Goal: Task Accomplishment & Management: Manage account settings

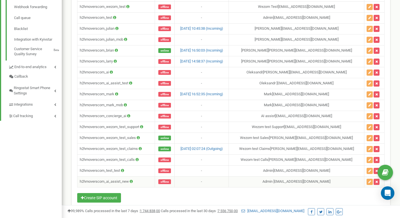
click at [131, 182] on icon at bounding box center [131, 182] width 3 height 4
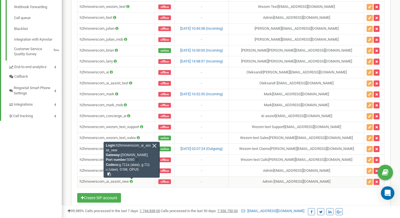
click at [131, 182] on icon at bounding box center [131, 182] width 3 height 4
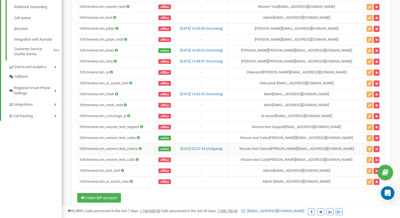
click at [142, 149] on icon at bounding box center [140, 149] width 3 height 4
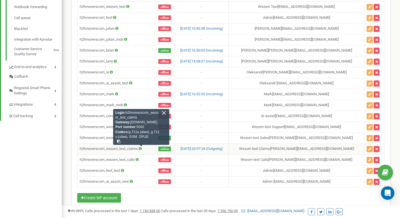
click at [165, 112] on div at bounding box center [163, 112] width 5 height 5
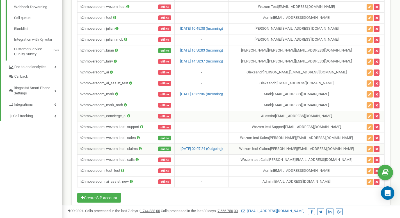
click at [128, 117] on icon at bounding box center [128, 116] width 3 height 4
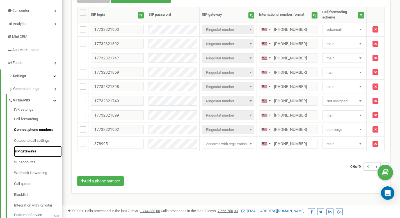
click at [28, 153] on link "SIP gateways" at bounding box center [38, 151] width 48 height 11
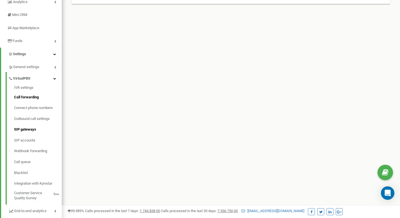
scroll to position [99, 0]
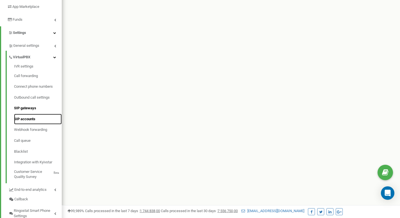
click at [29, 119] on link "SIP accounts" at bounding box center [38, 119] width 48 height 11
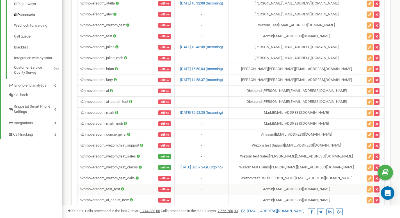
scroll to position [231, 0]
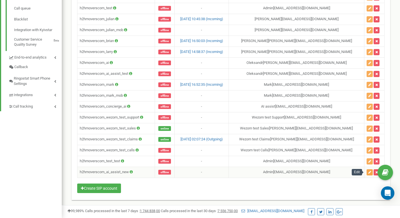
click at [368, 174] on button "button" at bounding box center [369, 172] width 6 height 6
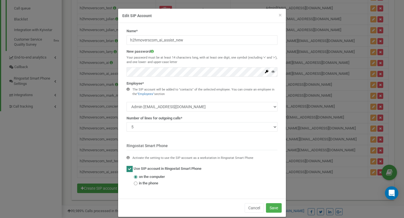
click at [142, 183] on span "in the phone" at bounding box center [148, 183] width 19 height 5
click at [137, 183] on input "in the phone" at bounding box center [136, 184] width 4 height 4
radio input "true"
click at [268, 208] on button "Save" at bounding box center [274, 208] width 16 height 10
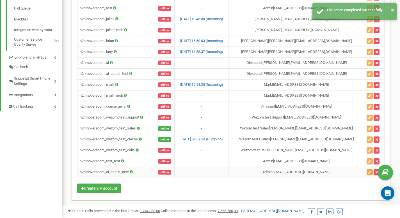
click at [366, 174] on button "button" at bounding box center [369, 172] width 6 height 6
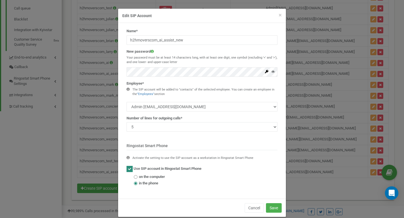
click at [127, 170] on ins at bounding box center [129, 169] width 6 height 6
checkbox input "false"
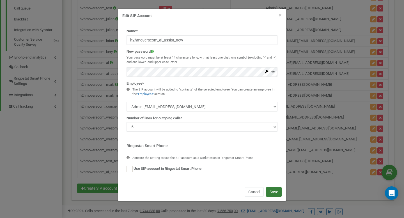
click at [277, 194] on button "Save" at bounding box center [274, 192] width 16 height 10
